Goal: Check status: Check status

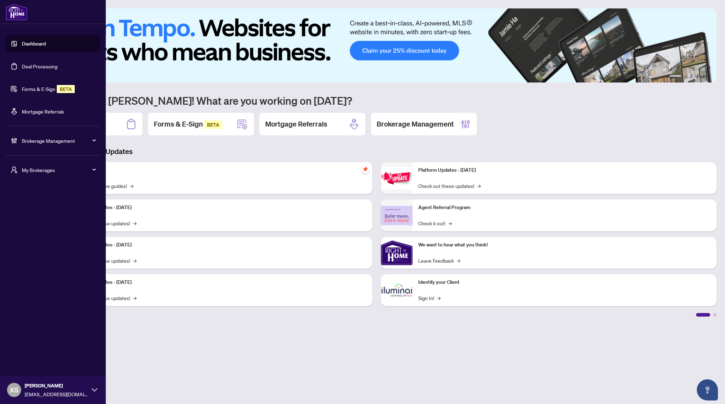
click at [38, 65] on link "Deal Processing" at bounding box center [40, 66] width 36 height 6
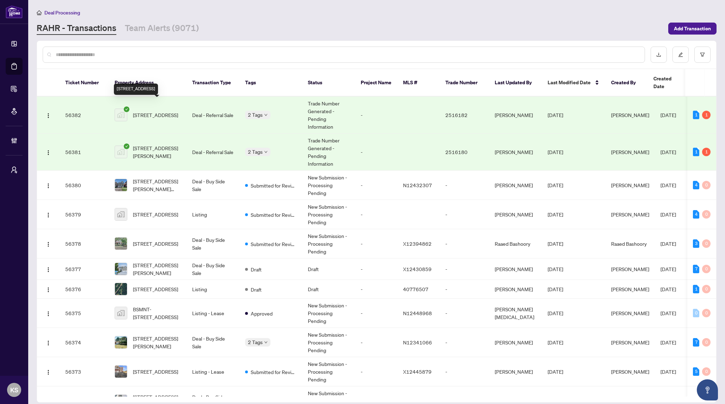
click at [166, 111] on span "[STREET_ADDRESS]" at bounding box center [155, 115] width 45 height 8
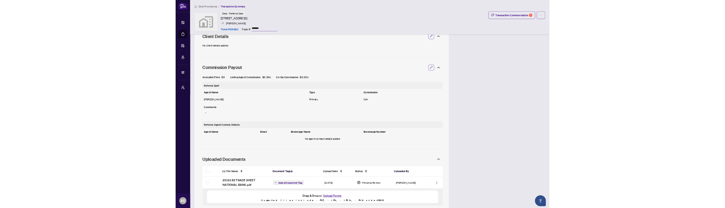
scroll to position [250, 0]
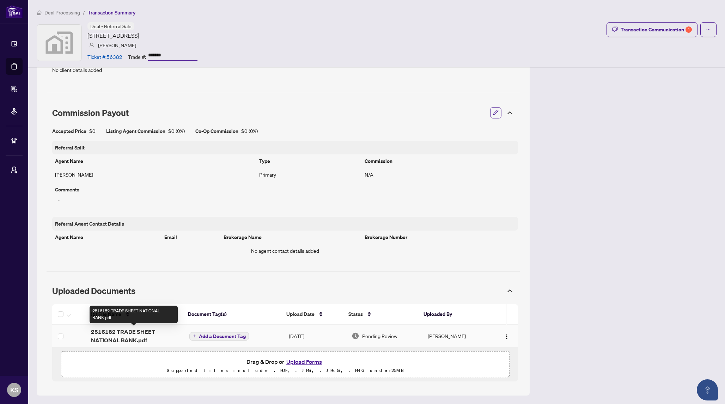
click at [132, 334] on span "2516182 TRADE SHEET NATIONAL BANK.pdf" at bounding box center [134, 335] width 87 height 17
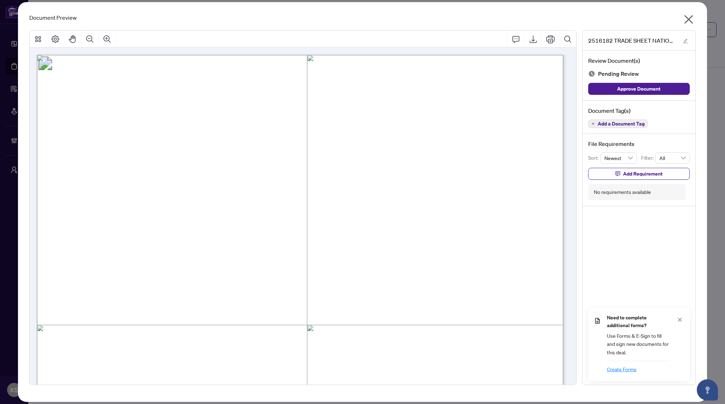
click at [688, 21] on icon "close" at bounding box center [688, 19] width 11 height 11
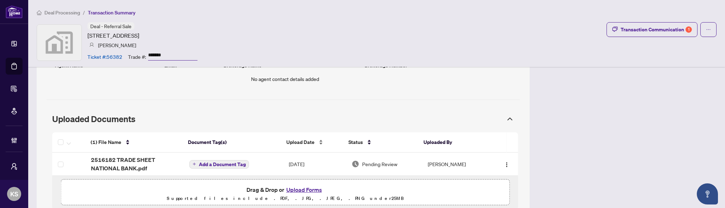
scroll to position [446, 0]
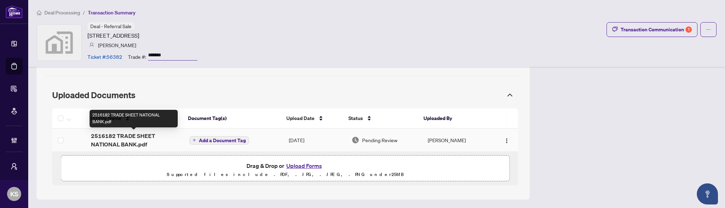
click at [130, 140] on span "2516182 TRADE SHEET NATIONAL BANK.pdf" at bounding box center [134, 140] width 87 height 17
